Goal: Navigation & Orientation: Find specific page/section

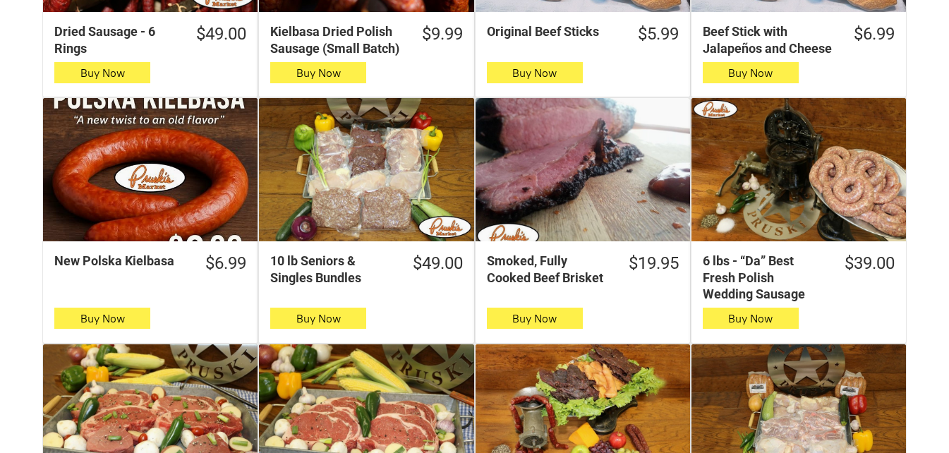
scroll to position [564, 0]
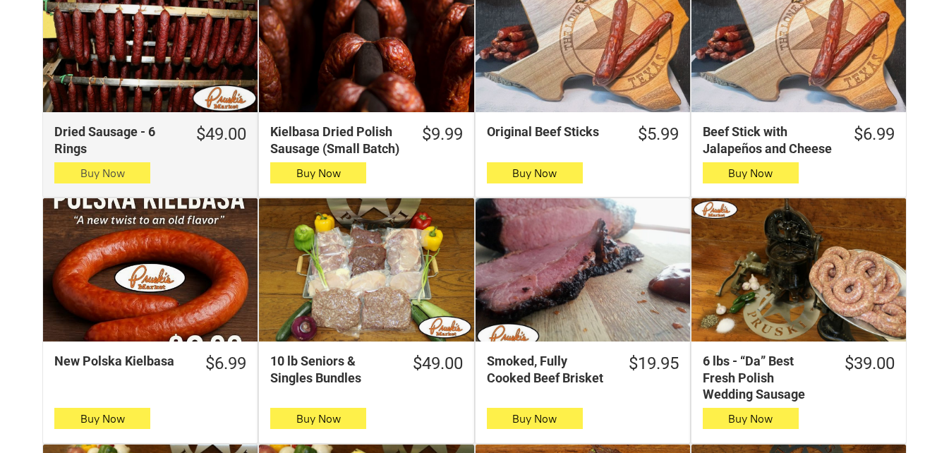
click at [98, 174] on icon "button" at bounding box center [102, 172] width 15 height 17
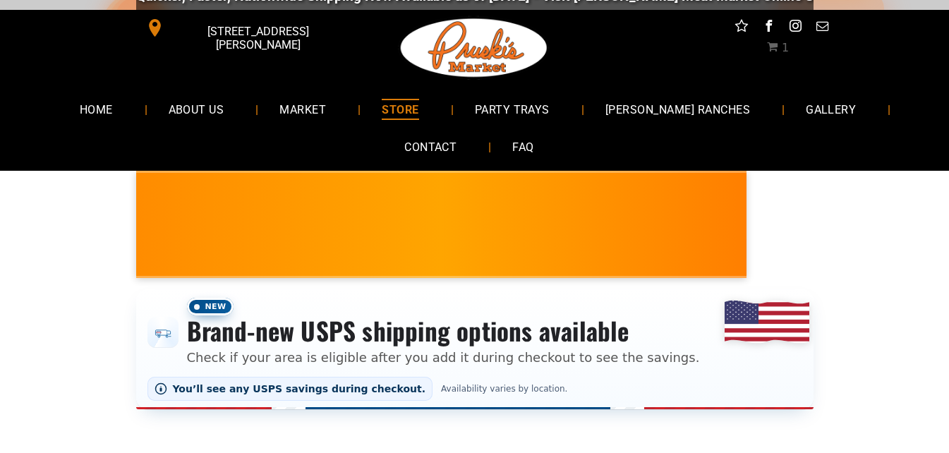
scroll to position [0, 0]
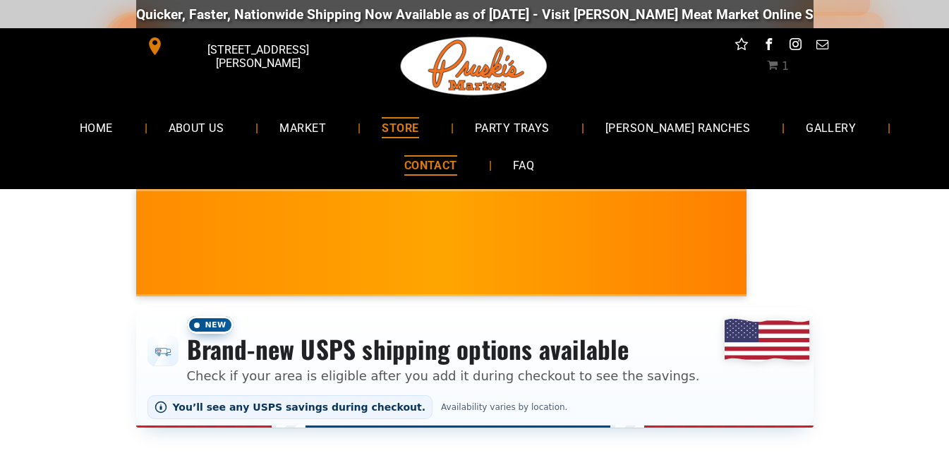
click at [406, 180] on link "CONTACT" at bounding box center [430, 165] width 95 height 37
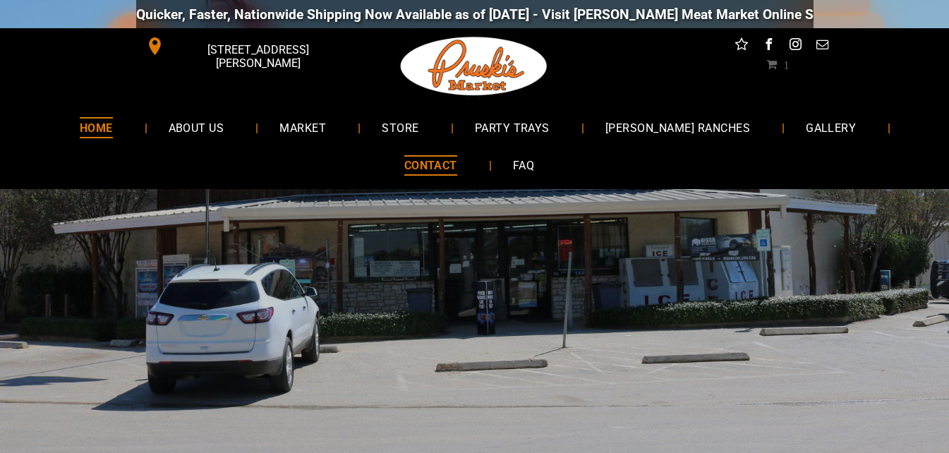
click at [113, 126] on span "HOME" at bounding box center [96, 127] width 33 height 20
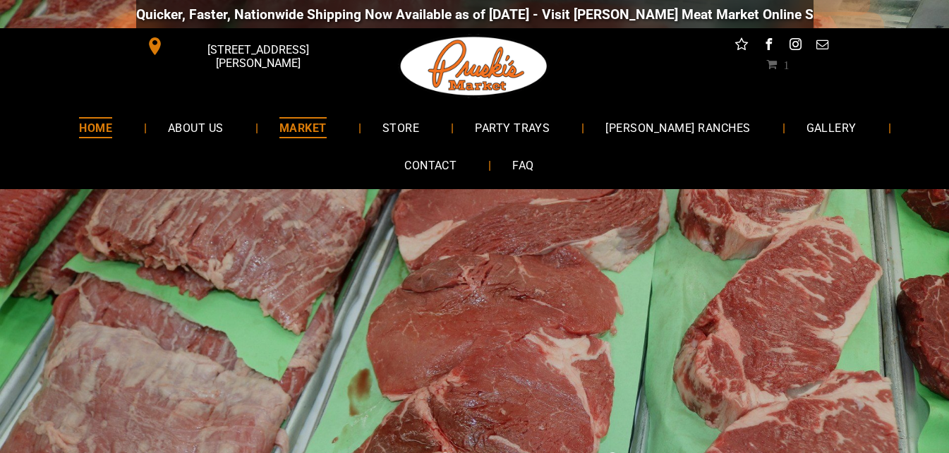
click at [315, 123] on span "MARKET" at bounding box center [302, 127] width 47 height 20
